Goal: Check status: Check status

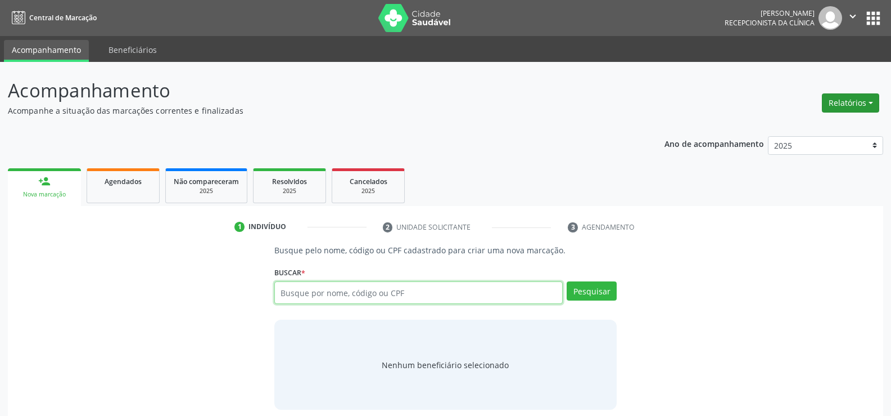
click at [863, 109] on button "Relatórios" at bounding box center [850, 102] width 57 height 19
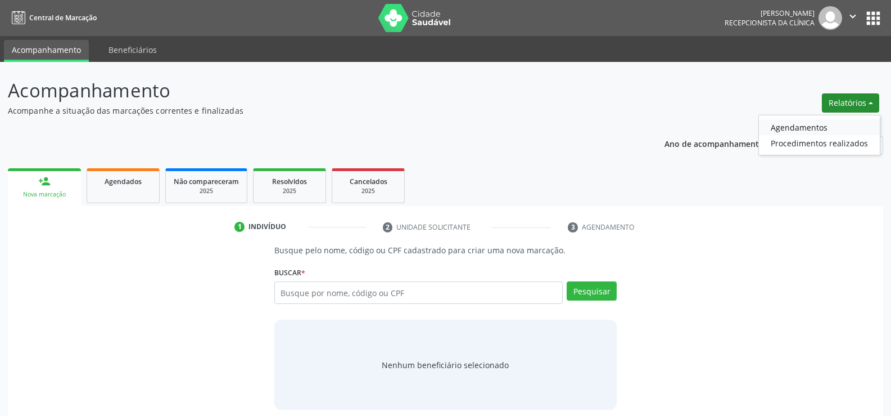
click at [822, 129] on link "Agendamentos" at bounding box center [819, 127] width 121 height 16
select select "7"
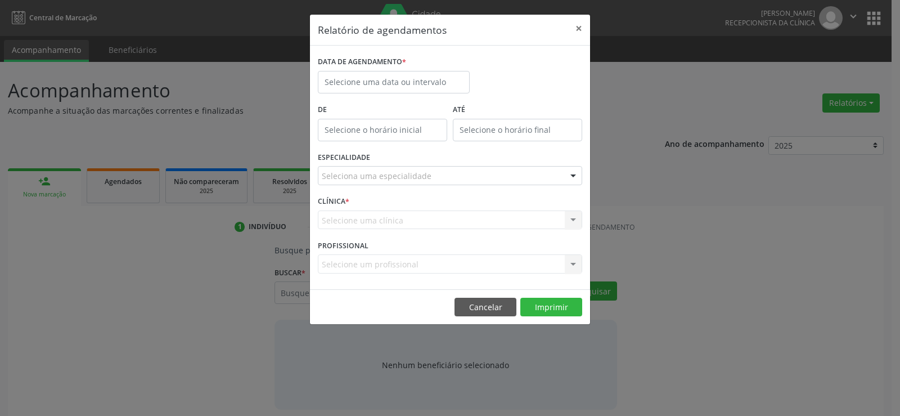
click at [407, 93] on div "DATA DE AGENDAMENTO *" at bounding box center [393, 77] width 157 height 48
click at [407, 84] on body "Central de Marcação [PERSON_NAME] Gerra Recepcionista da clínica  Configuraçõe…" at bounding box center [450, 208] width 900 height 416
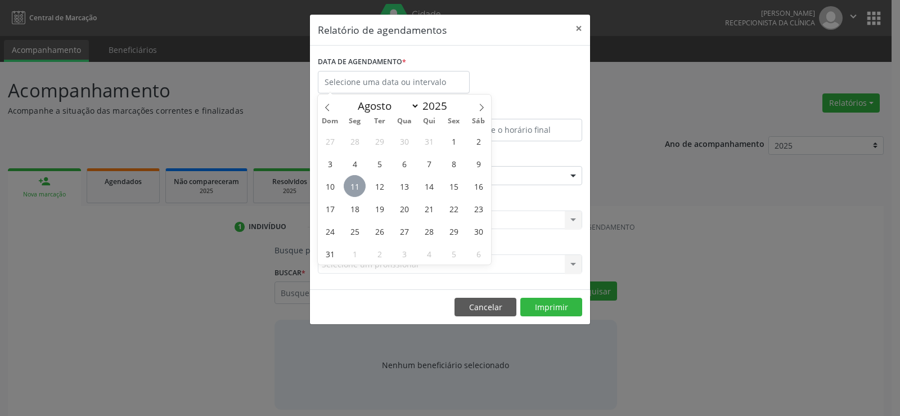
click at [349, 188] on span "11" at bounding box center [355, 186] width 22 height 22
type input "[DATE]"
click at [349, 188] on span "11" at bounding box center [355, 186] width 22 height 22
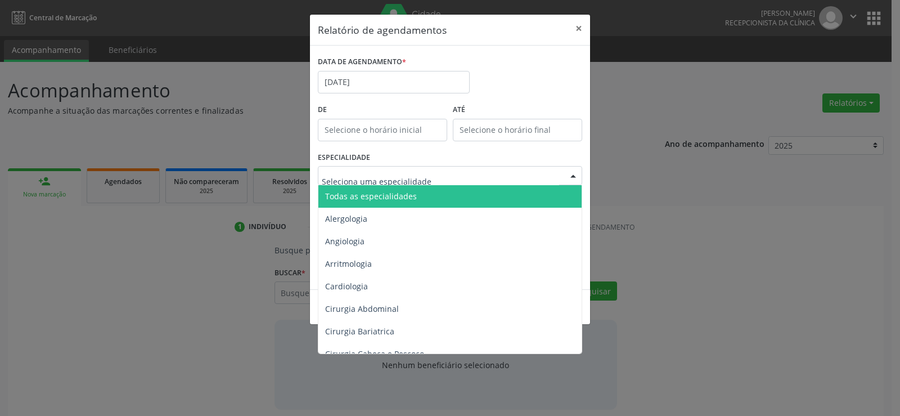
click at [356, 193] on span "Todas as especialidades" at bounding box center [371, 196] width 92 height 11
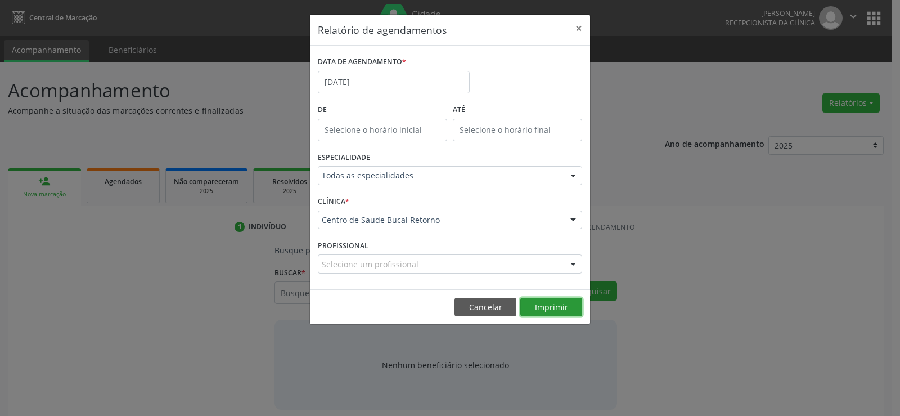
click at [566, 315] on button "Imprimir" at bounding box center [551, 306] width 62 height 19
click at [474, 304] on button "Cancelar" at bounding box center [485, 306] width 62 height 19
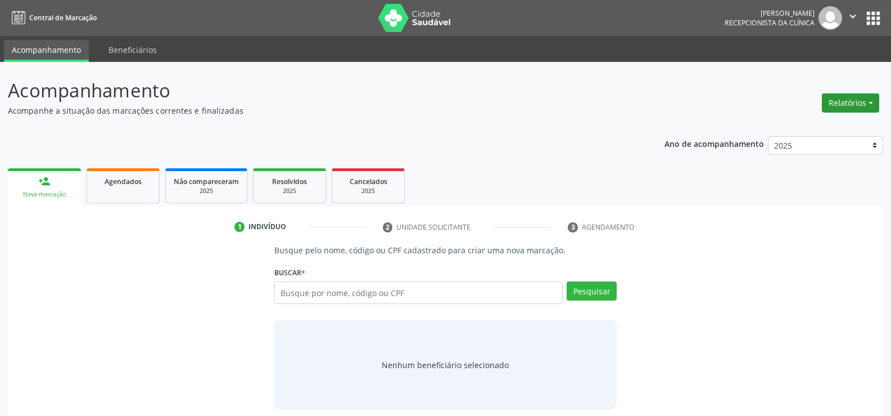
click at [841, 105] on button "Relatórios" at bounding box center [850, 102] width 57 height 19
click at [814, 129] on link "Agendamentos" at bounding box center [819, 127] width 121 height 16
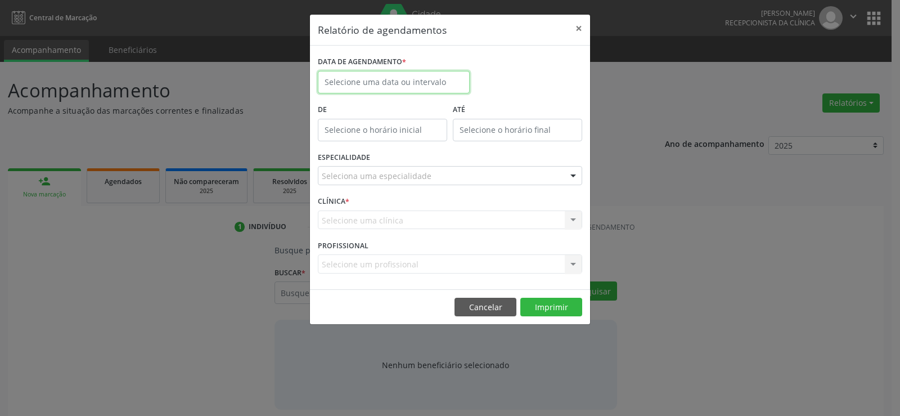
drag, startPoint x: 438, startPoint y: 91, endPoint x: 444, endPoint y: 81, distance: 11.4
click at [438, 91] on body "Central de Marcação [PERSON_NAME] Gerra Recepcionista da clínica  Configuraçõe…" at bounding box center [450, 208] width 900 height 416
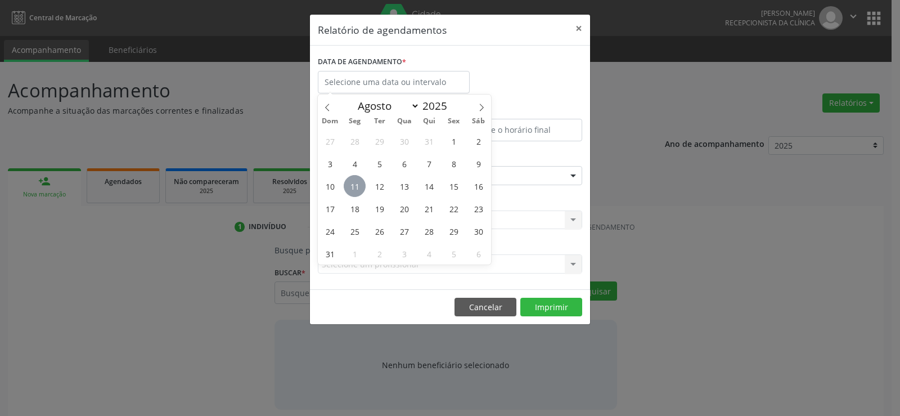
click at [359, 184] on span "11" at bounding box center [355, 186] width 22 height 22
type input "[DATE]"
click at [359, 184] on span "11" at bounding box center [355, 186] width 22 height 22
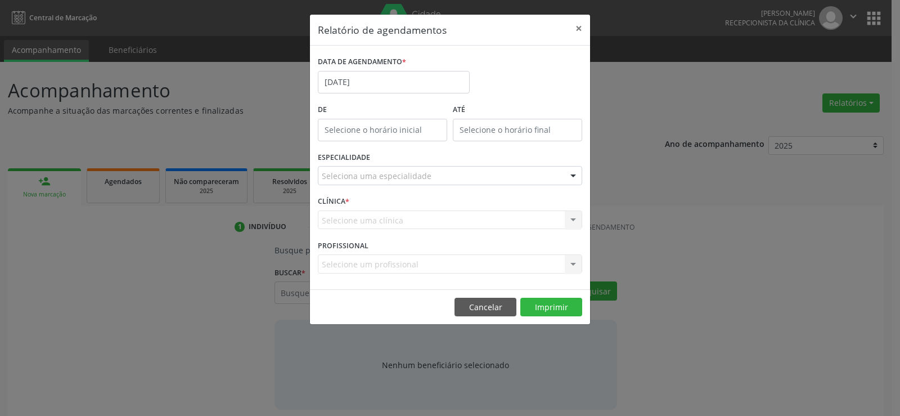
click at [459, 177] on div "Seleciona uma especialidade" at bounding box center [450, 175] width 264 height 19
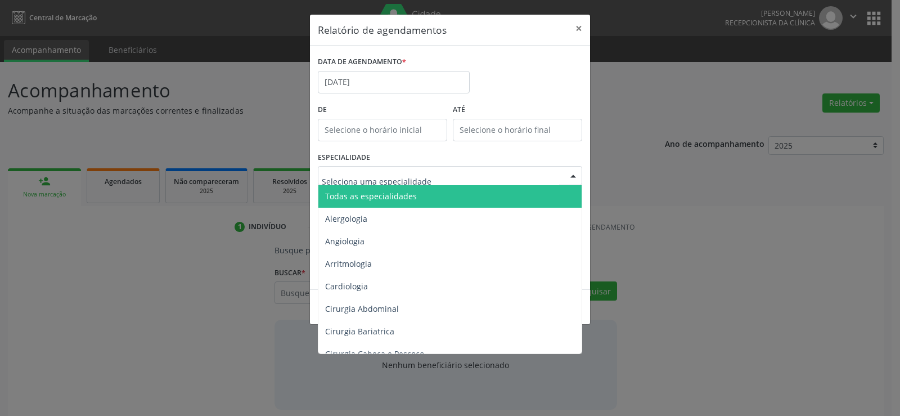
click at [479, 196] on span "Todas as especialidades" at bounding box center [450, 196] width 265 height 22
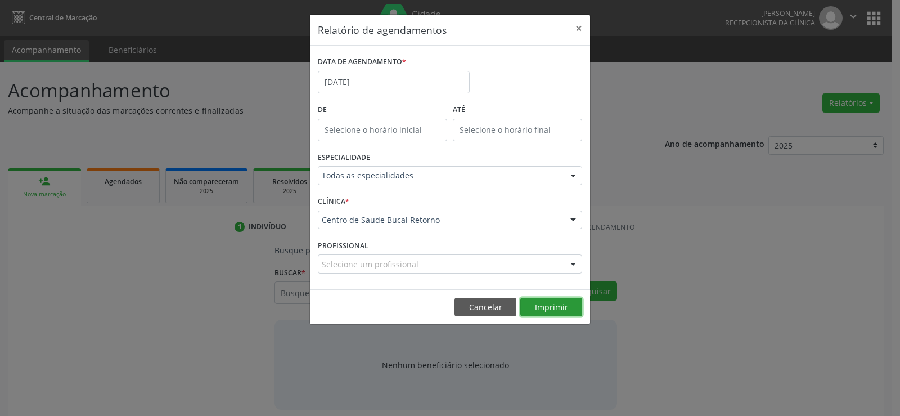
click at [554, 304] on button "Imprimir" at bounding box center [551, 306] width 62 height 19
click at [520, 297] on button "Imprimir" at bounding box center [551, 306] width 62 height 19
click at [475, 304] on button "Cancelar" at bounding box center [485, 306] width 62 height 19
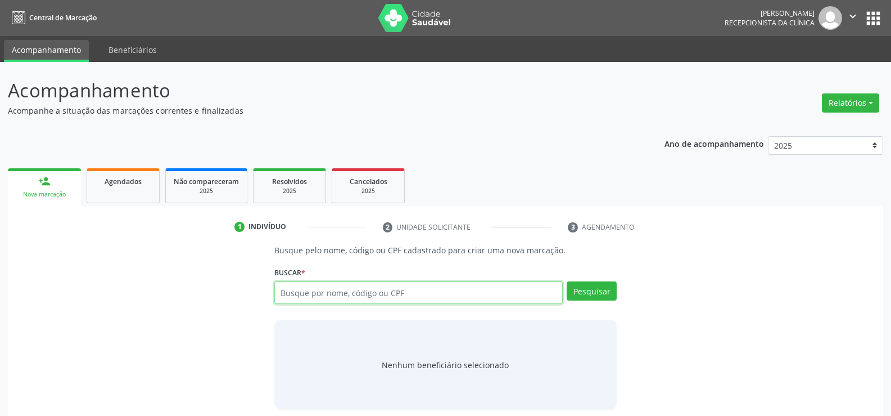
click at [414, 301] on input "text" at bounding box center [418, 292] width 288 height 22
type input "29564859468"
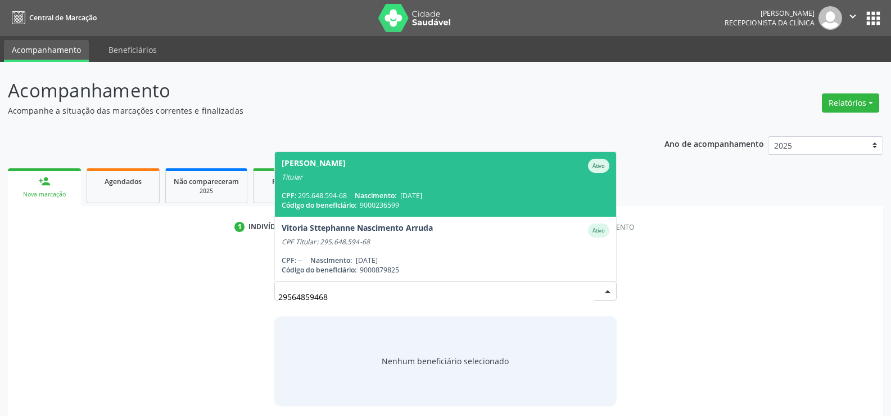
click at [371, 194] on span "Nascimento:" at bounding box center [376, 196] width 42 height 10
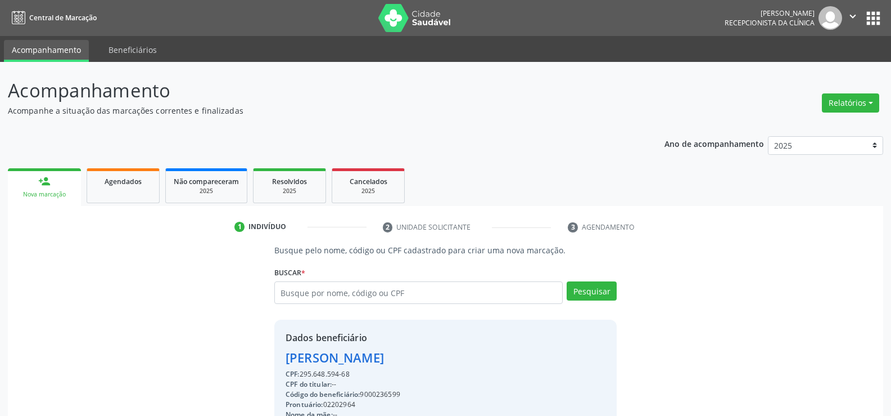
drag, startPoint x: 281, startPoint y: 356, endPoint x: 433, endPoint y: 355, distance: 152.4
copy div "[PERSON_NAME]"
click at [273, 192] on div "2025" at bounding box center [289, 191] width 56 height 8
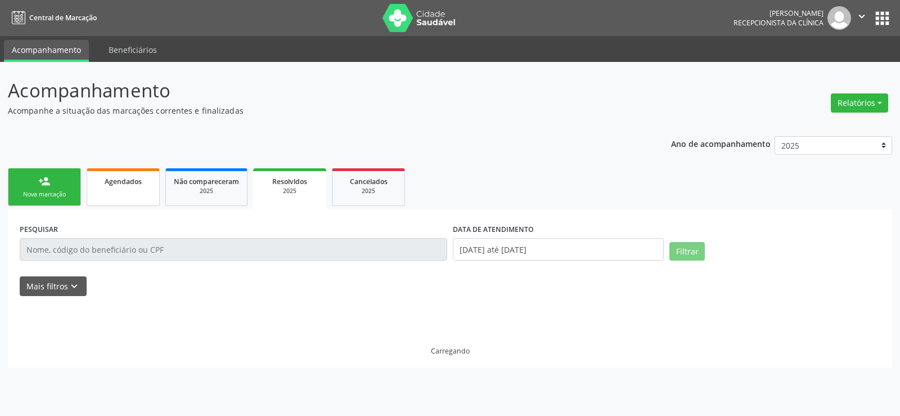
click at [138, 191] on link "Agendados" at bounding box center [123, 187] width 73 height 38
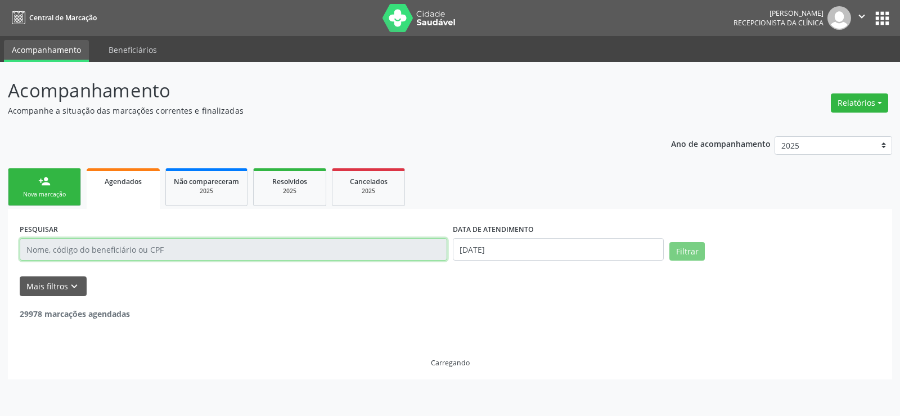
click at [111, 246] on input "text" at bounding box center [233, 249] width 427 height 22
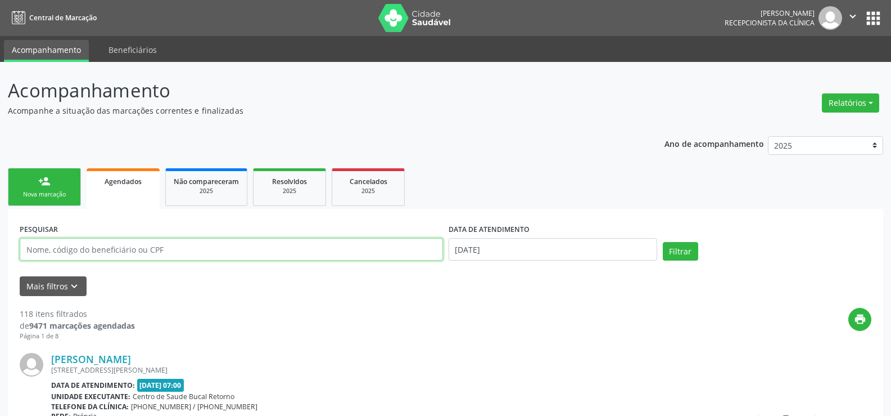
click at [111, 246] on input "text" at bounding box center [231, 249] width 423 height 22
paste input "[PERSON_NAME]"
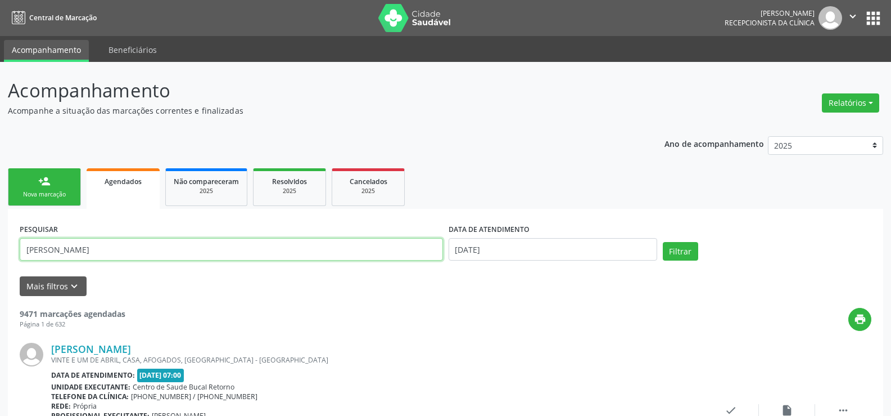
type input "[PERSON_NAME]"
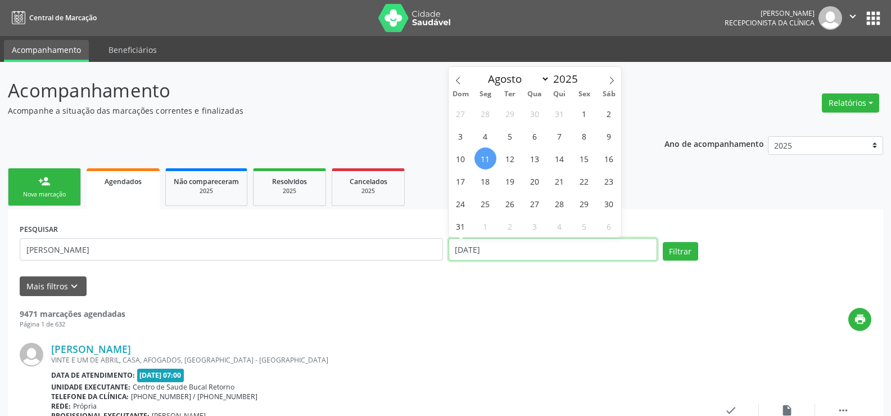
drag, startPoint x: 509, startPoint y: 253, endPoint x: 404, endPoint y: 253, distance: 104.6
click at [404, 253] on div "PESQUISAR [PERSON_NAME] DATA DE ATENDIMENTO [DATE] Filtrar" at bounding box center [445, 244] width 857 height 48
click at [663, 242] on button "Filtrar" at bounding box center [680, 251] width 35 height 19
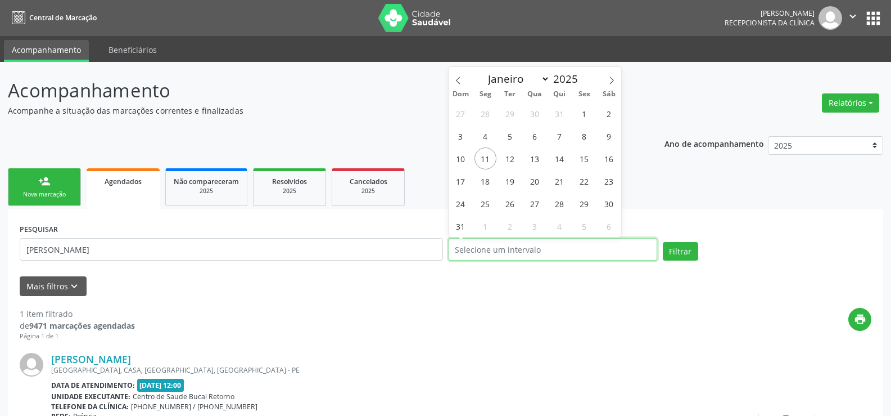
click at [663, 242] on button "Filtrar" at bounding box center [680, 251] width 35 height 19
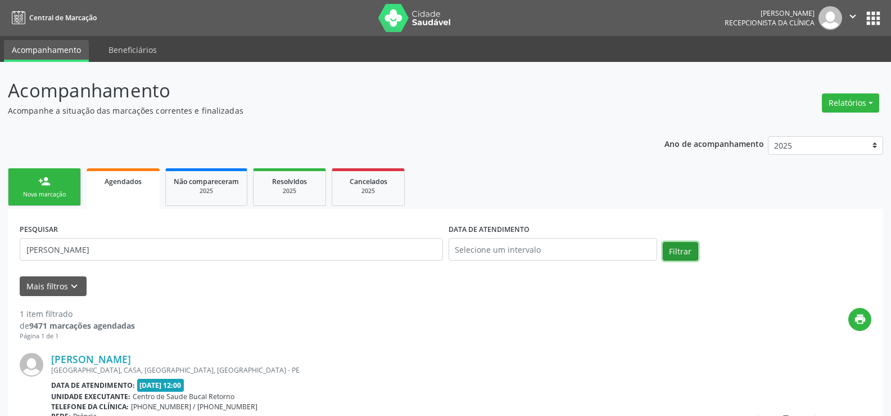
click at [677, 249] on button "Filtrar" at bounding box center [680, 251] width 35 height 19
click at [680, 254] on button "Filtrar" at bounding box center [680, 251] width 35 height 19
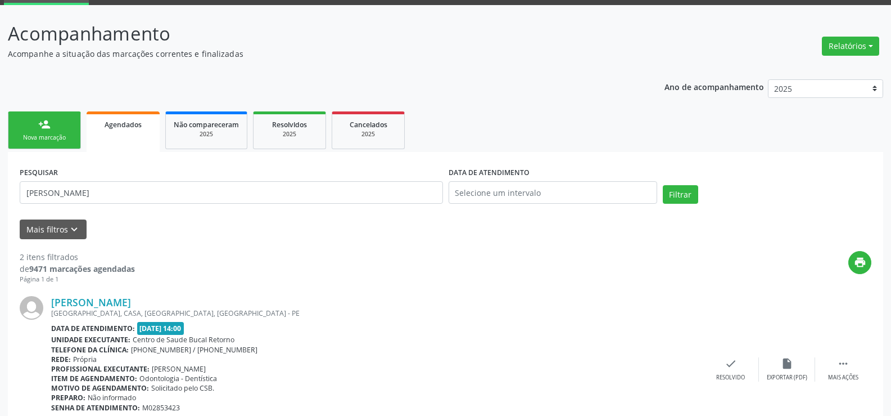
scroll to position [56, 0]
